Goal: Transaction & Acquisition: Purchase product/service

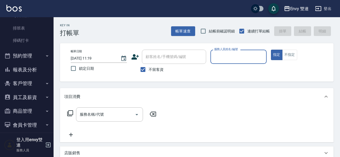
scroll to position [113, 0]
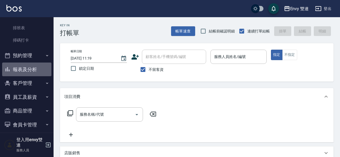
click at [33, 73] on button "報表及分析" at bounding box center [26, 69] width 49 height 14
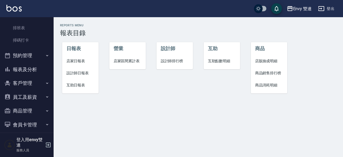
click at [125, 115] on div "Reports Menu 報表目錄 日報表 店家日報表 設計師日報表 互助日報表 營業 店家區間累計表 設計師 設計師排行榜 互助 互助點數明細 商品 店販抽…" at bounding box center [171, 78] width 343 height 157
click at [78, 73] on span "設計師日報表" at bounding box center [80, 73] width 28 height 6
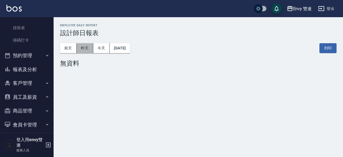
click at [82, 50] on button "昨天" at bounding box center [85, 48] width 17 height 10
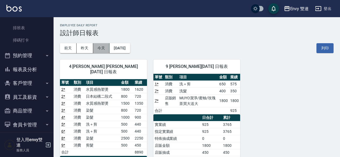
click at [99, 51] on button "今天" at bounding box center [101, 48] width 17 height 10
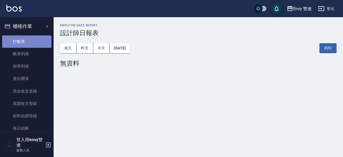
click at [31, 40] on link "打帳單" at bounding box center [26, 41] width 49 height 12
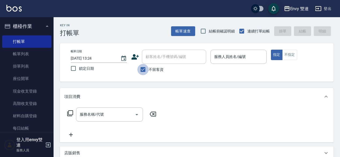
click at [142, 68] on input "不留客資" at bounding box center [142, 69] width 11 height 11
checkbox input "false"
click at [135, 57] on icon at bounding box center [135, 57] width 8 height 8
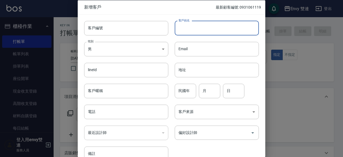
click at [198, 27] on input "客戶姓名" at bounding box center [217, 28] width 84 height 14
type input "0928612926"
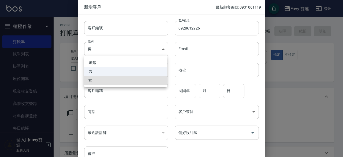
type input "[DEMOGRAPHIC_DATA]"
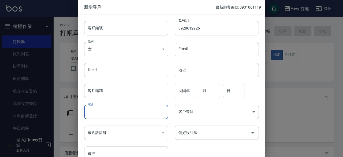
type input "."
type input "0928612926"
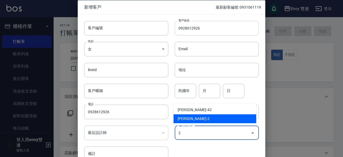
type input "[PERSON_NAME]"
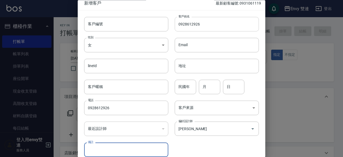
scroll to position [29, 0]
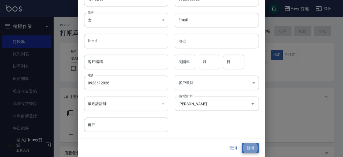
click at [242, 143] on button "新增" at bounding box center [250, 148] width 17 height 10
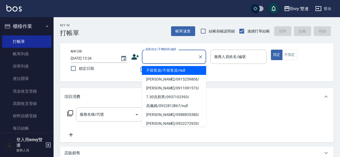
click at [150, 58] on input "顧客姓名/手機號碼/編號" at bounding box center [169, 56] width 51 height 9
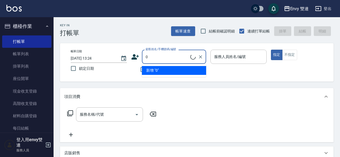
type input "0928612926/0928612926/"
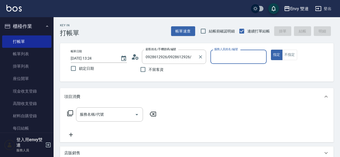
type input "Ina-2"
click at [271, 50] on button "指定" at bounding box center [277, 55] width 12 height 10
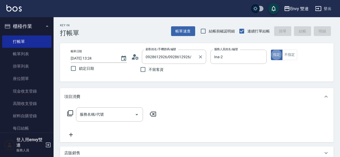
type button "true"
click at [135, 58] on icon at bounding box center [135, 57] width 8 height 8
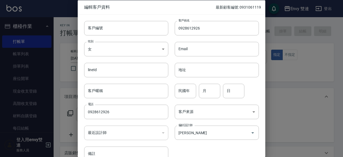
click at [48, 100] on div at bounding box center [171, 78] width 343 height 157
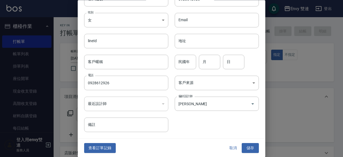
click at [229, 142] on div "查看訂單記錄 取消 儲存" at bounding box center [172, 148] width 188 height 18
click at [229, 144] on button "取消" at bounding box center [233, 148] width 17 height 10
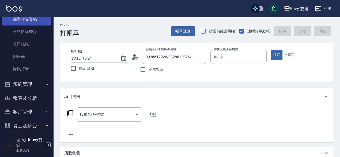
scroll to position [90, 0]
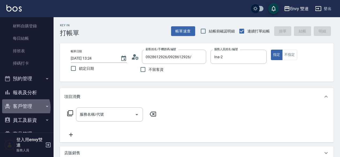
click at [25, 107] on button "客戶管理" at bounding box center [26, 106] width 49 height 14
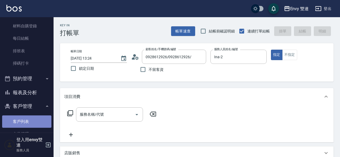
click at [32, 124] on link "客戶列表" at bounding box center [26, 121] width 49 height 12
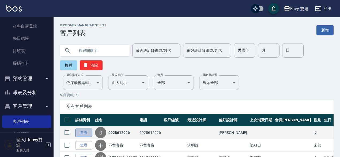
click at [85, 135] on link "查看" at bounding box center [83, 132] width 17 height 8
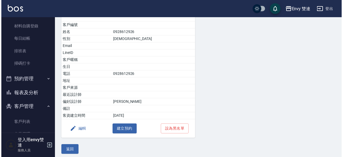
scroll to position [51, 0]
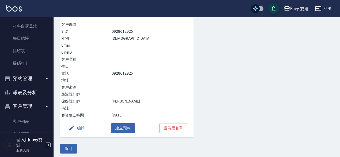
click at [78, 128] on button "編輯" at bounding box center [76, 128] width 21 height 10
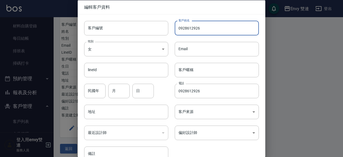
drag, startPoint x: 178, startPoint y: 28, endPoint x: 221, endPoint y: 28, distance: 43.7
click at [221, 28] on input "0928612926" at bounding box center [217, 28] width 84 height 14
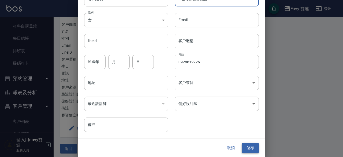
type input "[PERSON_NAME]"
click at [248, 146] on button "儲存" at bounding box center [250, 148] width 17 height 10
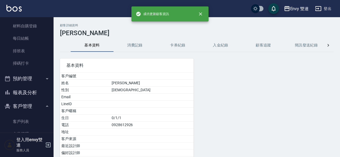
scroll to position [0, 0]
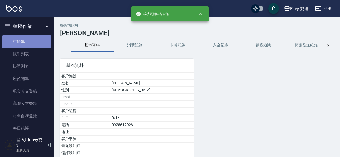
click at [40, 41] on link "打帳單" at bounding box center [26, 41] width 49 height 12
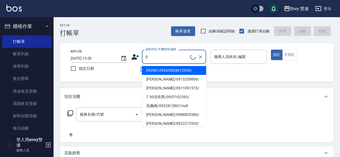
type input "0928612926/0928612926/"
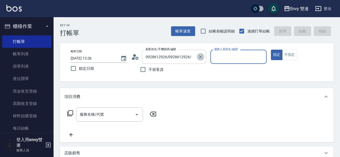
click at [200, 59] on icon "Clear" at bounding box center [200, 56] width 5 height 5
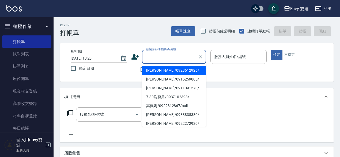
click at [174, 61] on input "顧客姓名/手機號碼/編號" at bounding box center [169, 56] width 51 height 9
click at [174, 68] on li "[PERSON_NAME]/0928612926/" at bounding box center [174, 70] width 64 height 9
type input "[PERSON_NAME]/0928612926/"
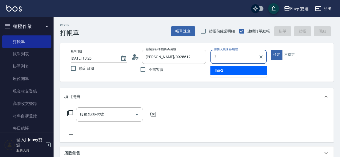
type input "Ina-2"
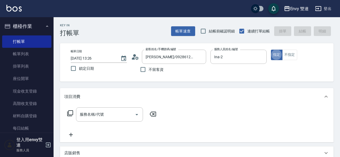
type button "true"
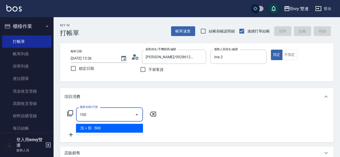
type input "洗＋剪(100)"
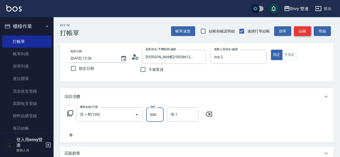
type input "600"
click at [306, 30] on button "結帳" at bounding box center [302, 31] width 17 height 10
